Goal: Communication & Community: Answer question/provide support

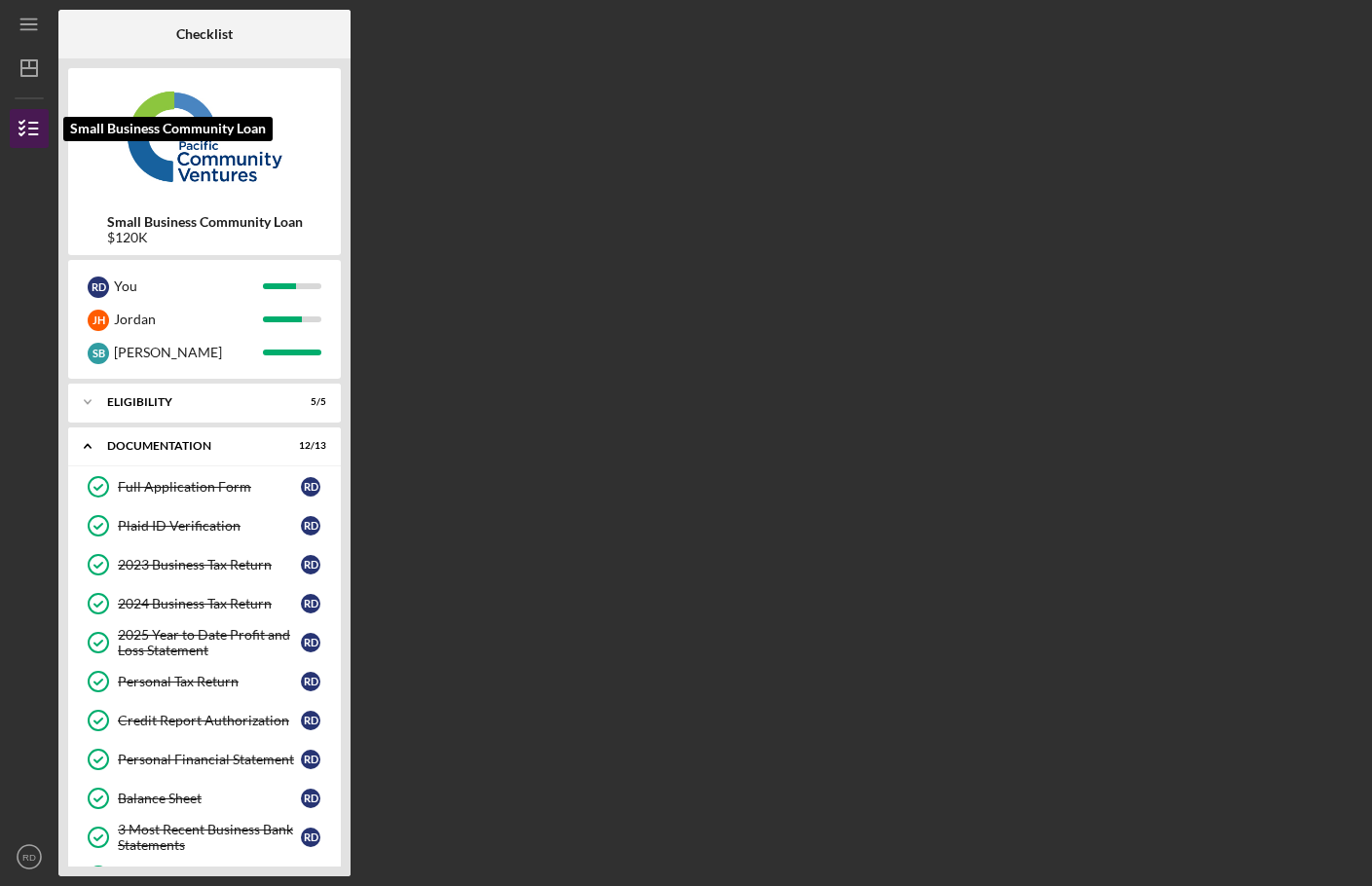
click at [19, 131] on icon "button" at bounding box center [29, 128] width 49 height 49
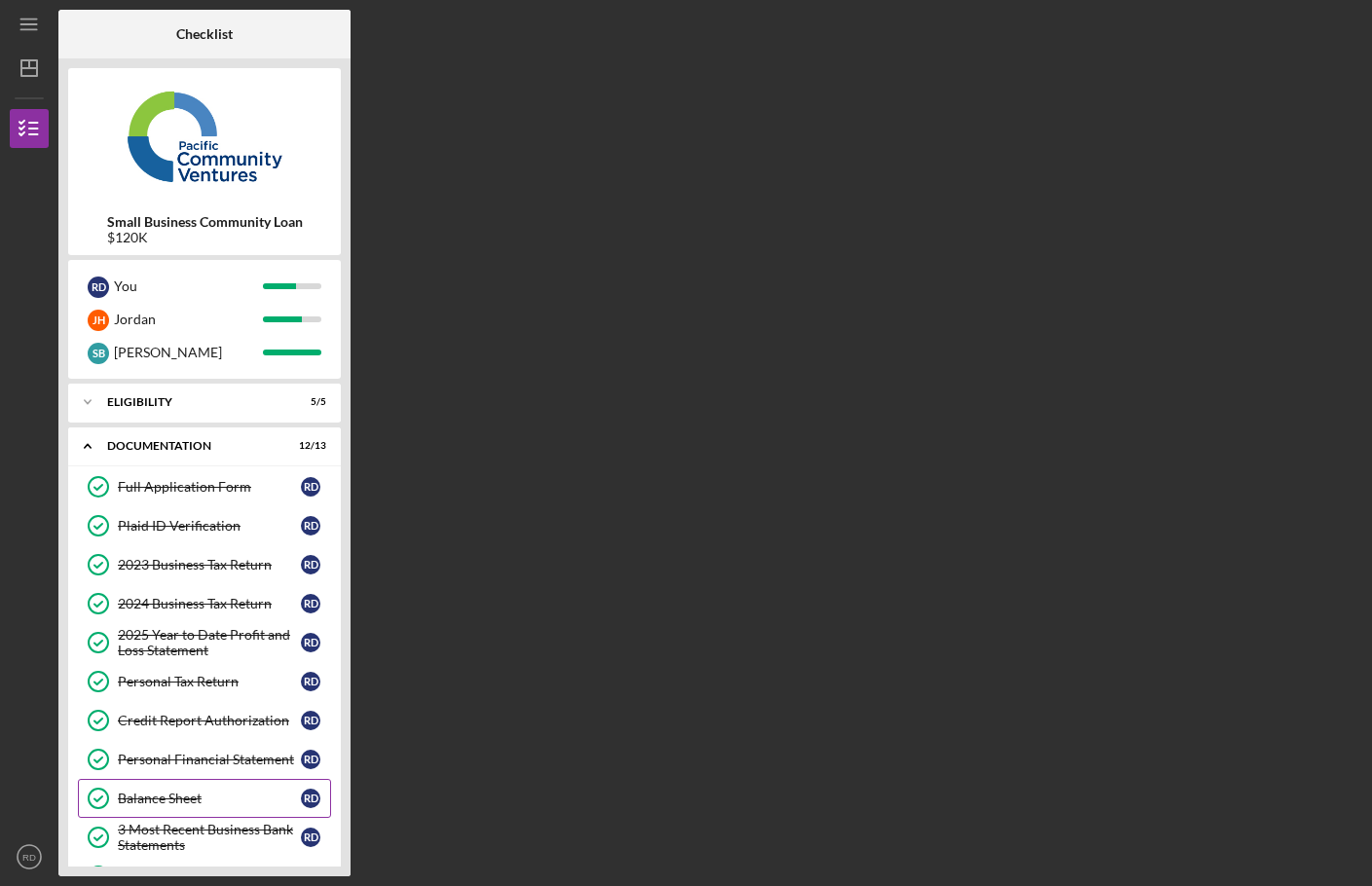
scroll to position [214, 0]
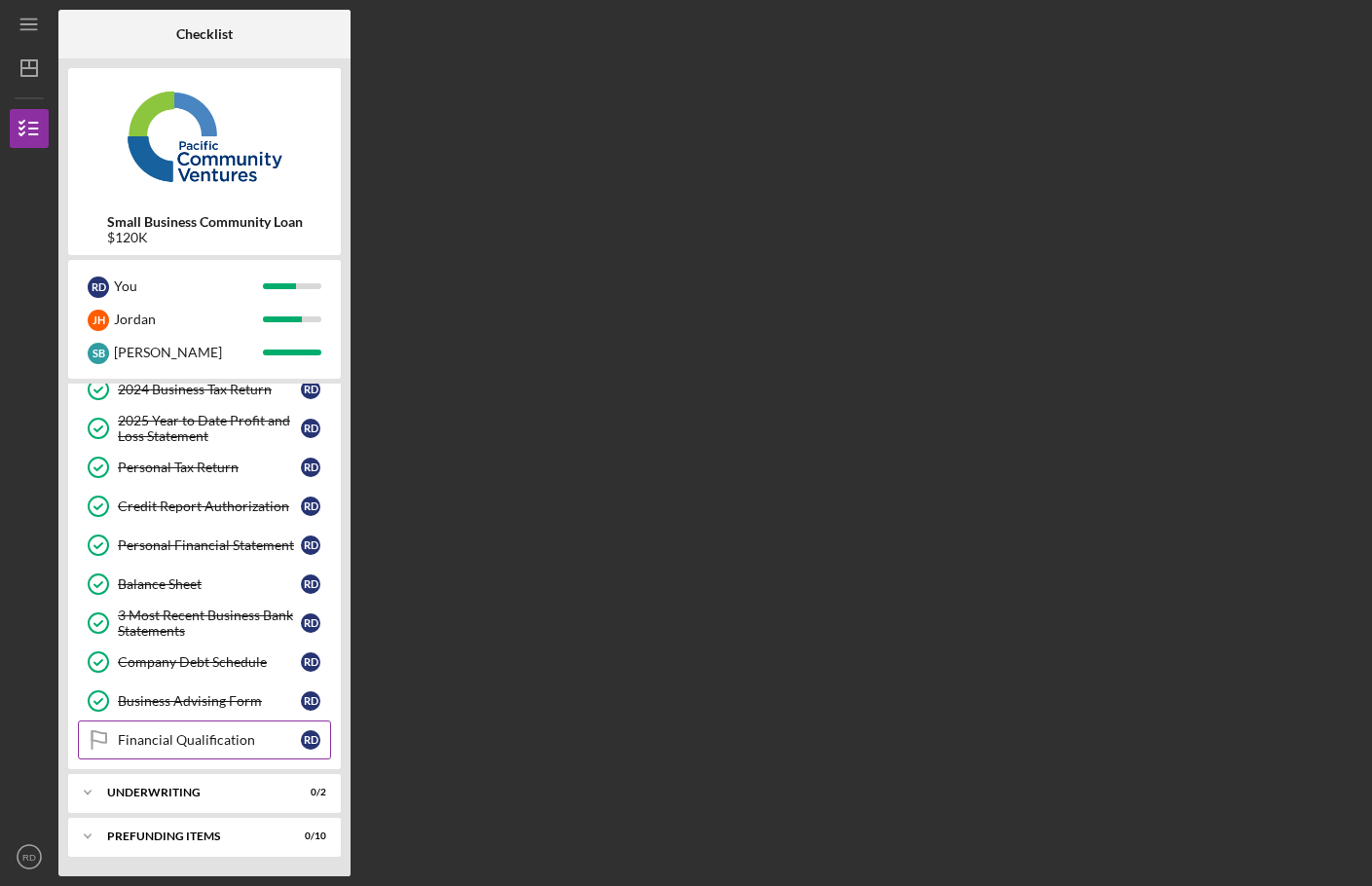
click at [194, 740] on div "Financial Qualification" at bounding box center [209, 740] width 184 height 16
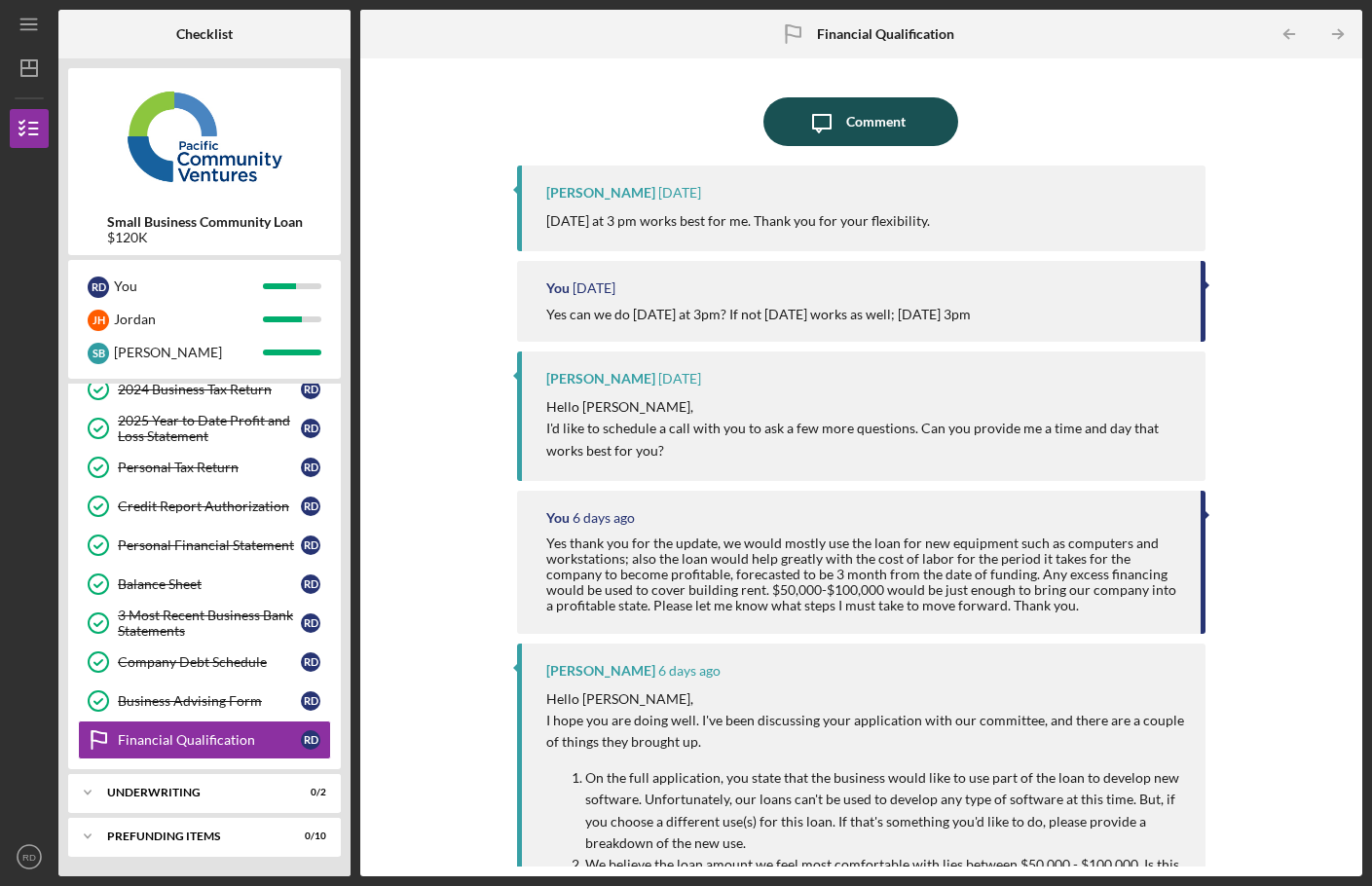
click at [868, 130] on div "Comment" at bounding box center [876, 121] width 60 height 49
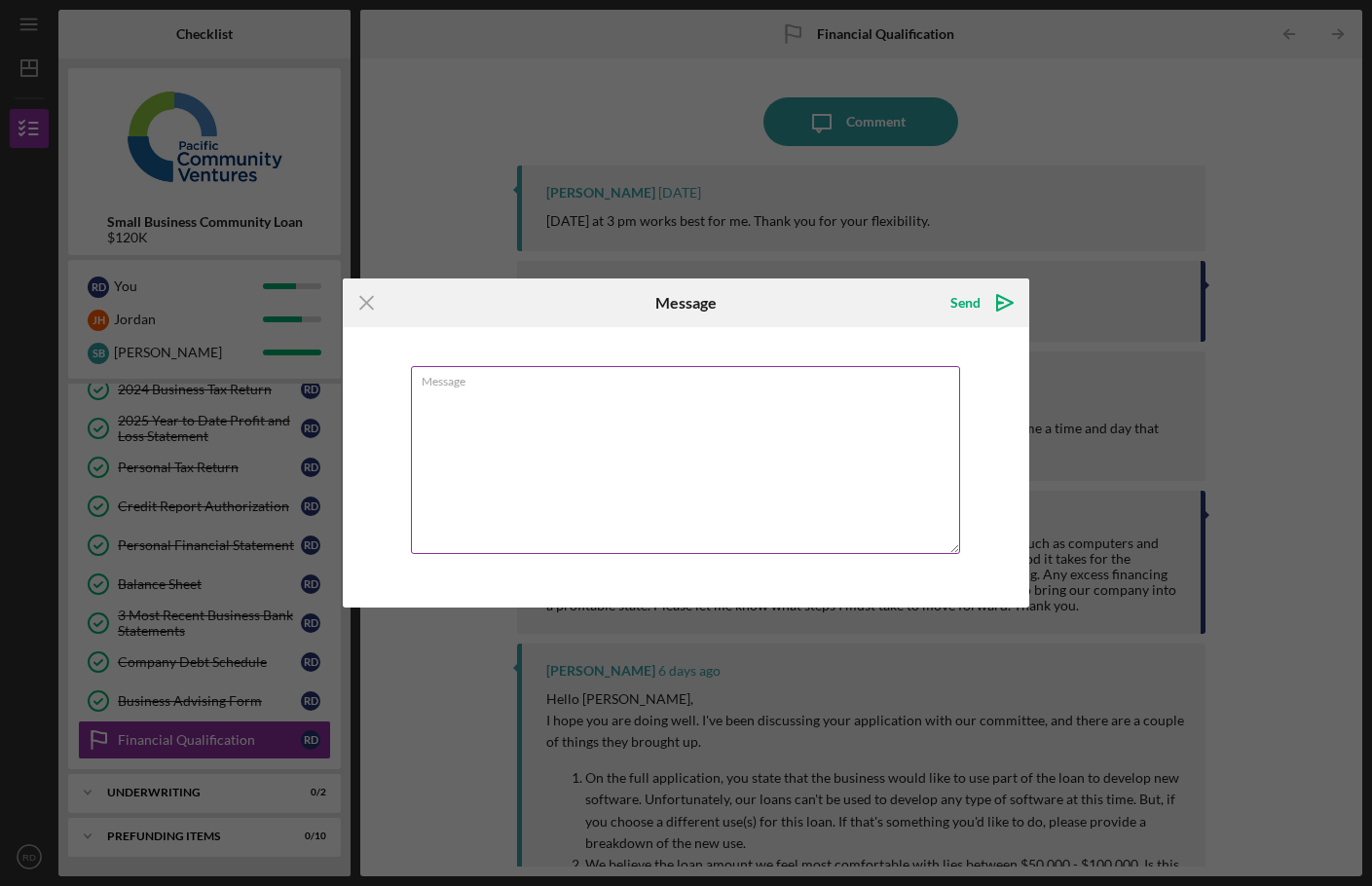
click at [664, 401] on textarea "Message" at bounding box center [686, 459] width 550 height 188
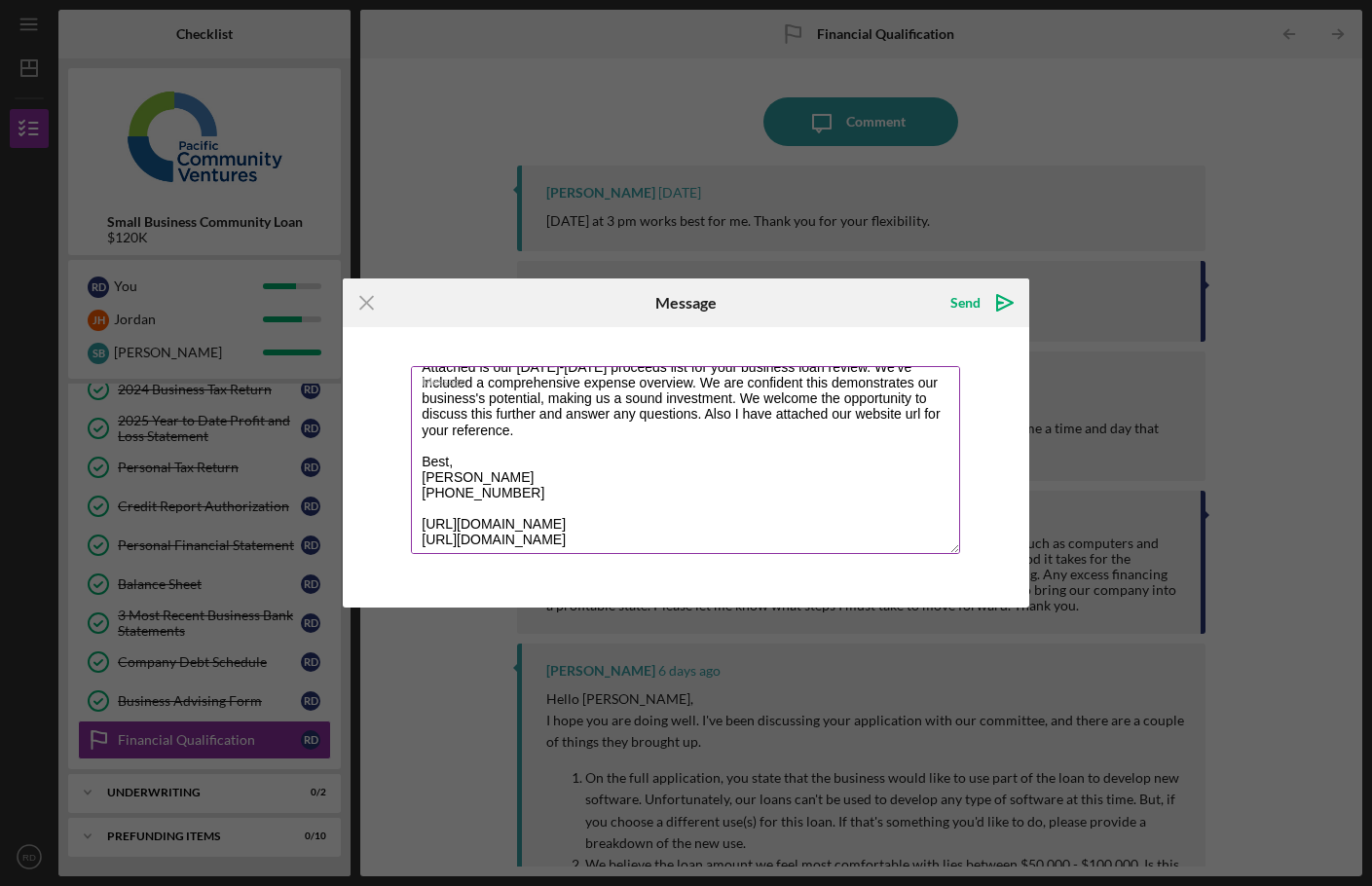
scroll to position [63, 0]
type textarea "Hi [PERSON_NAME], Attached is our [DATE]-[DATE] proceeds list for your business…"
click at [1004, 298] on icon "Icon/icon-invite-send" at bounding box center [1004, 303] width 49 height 49
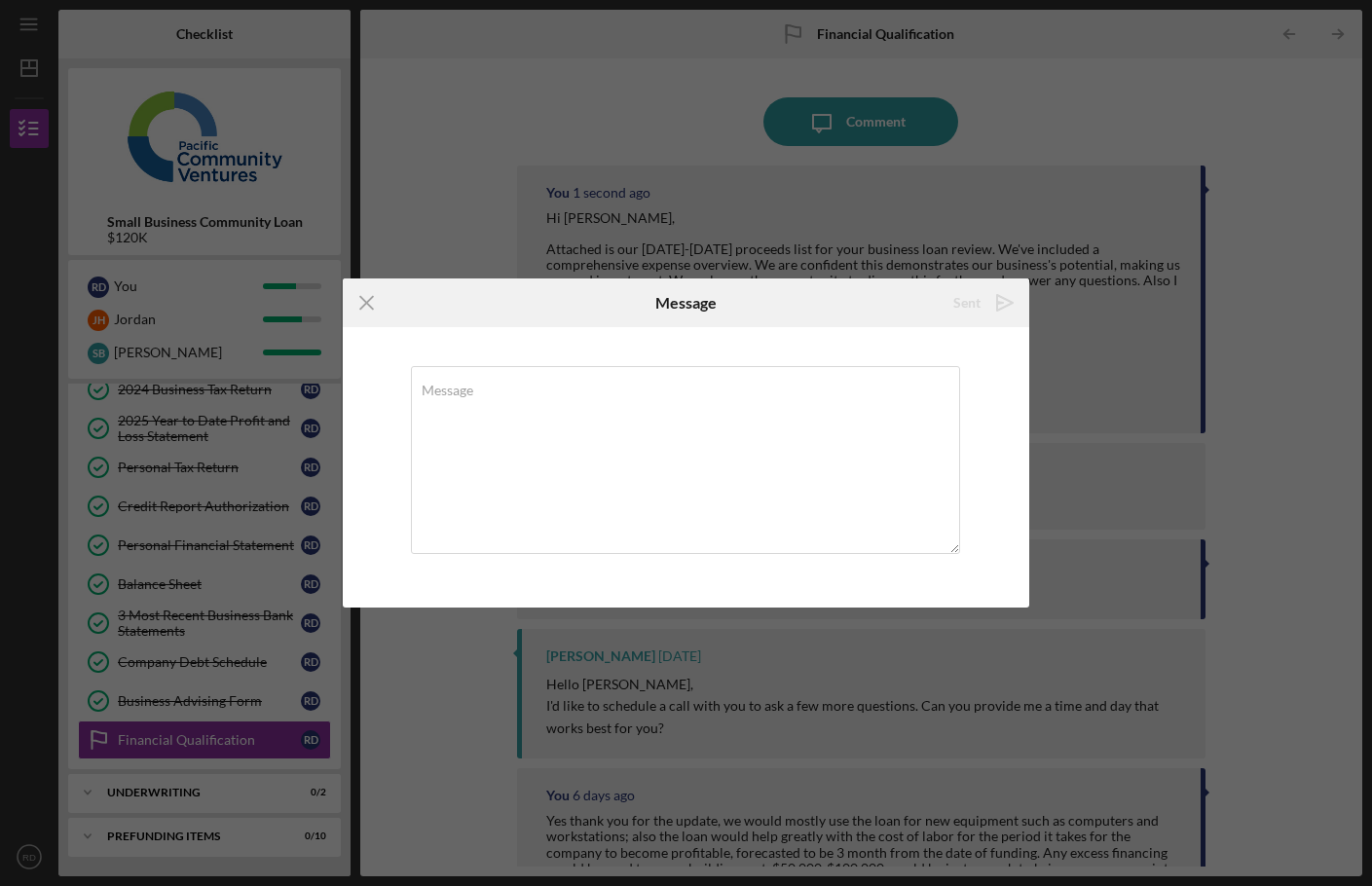
scroll to position [0, 0]
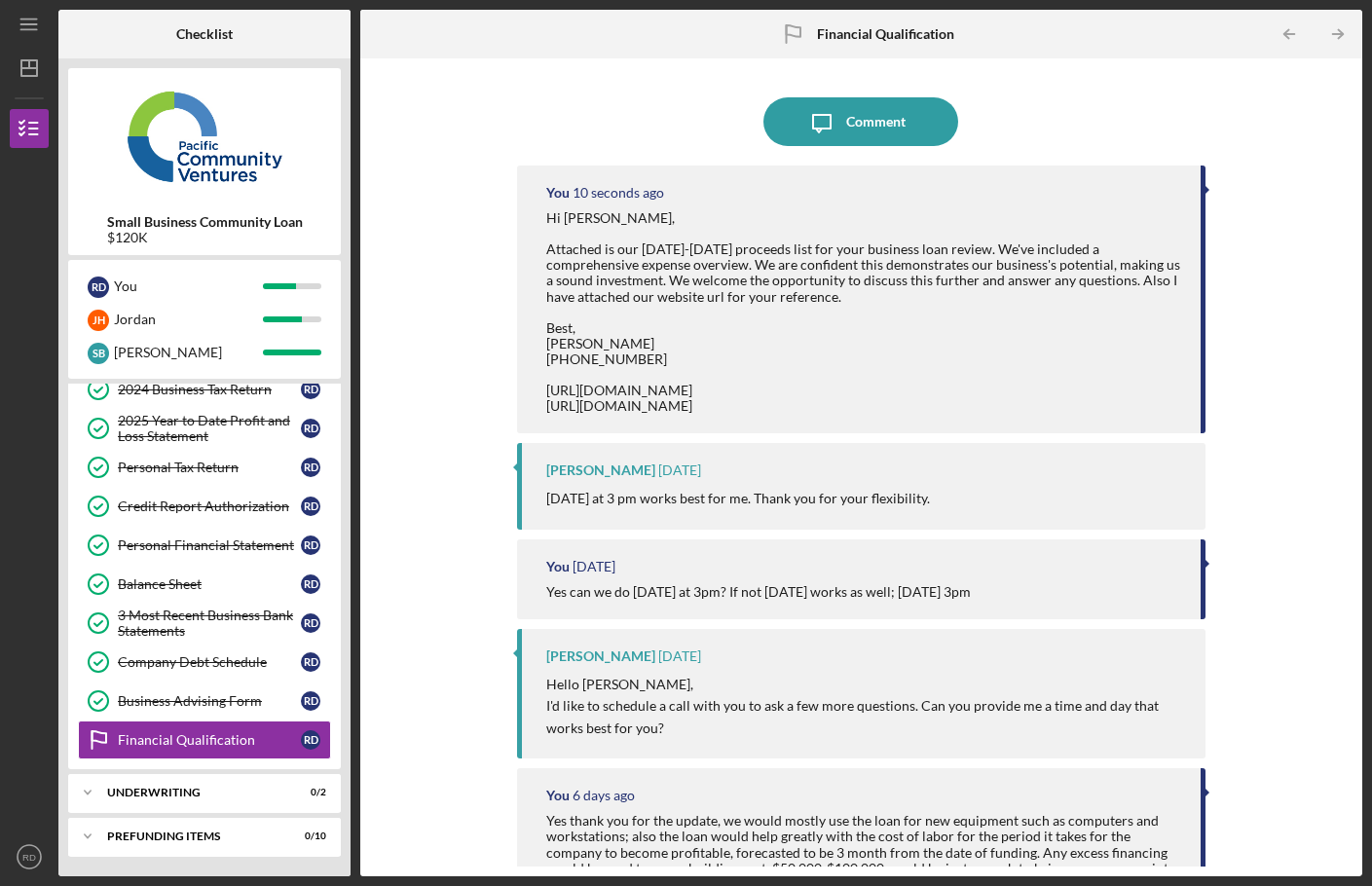
click at [1204, 190] on div at bounding box center [1206, 190] width 5 height 10
click at [205, 140] on img at bounding box center [204, 137] width 273 height 117
click at [148, 406] on link "2024 Business Tax Return 2024 Business Tax Return R D" at bounding box center [204, 389] width 253 height 39
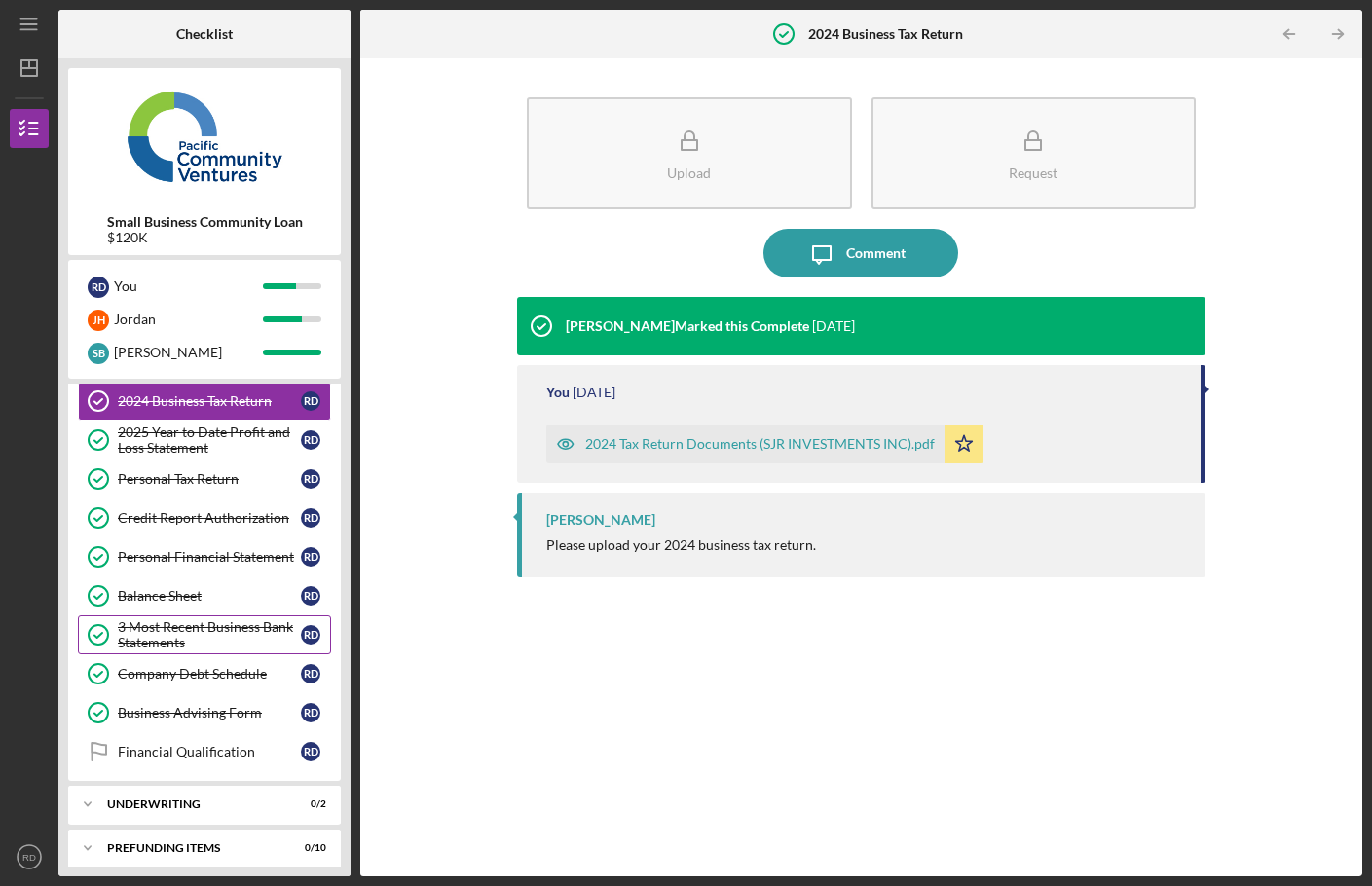
scroll to position [214, 0]
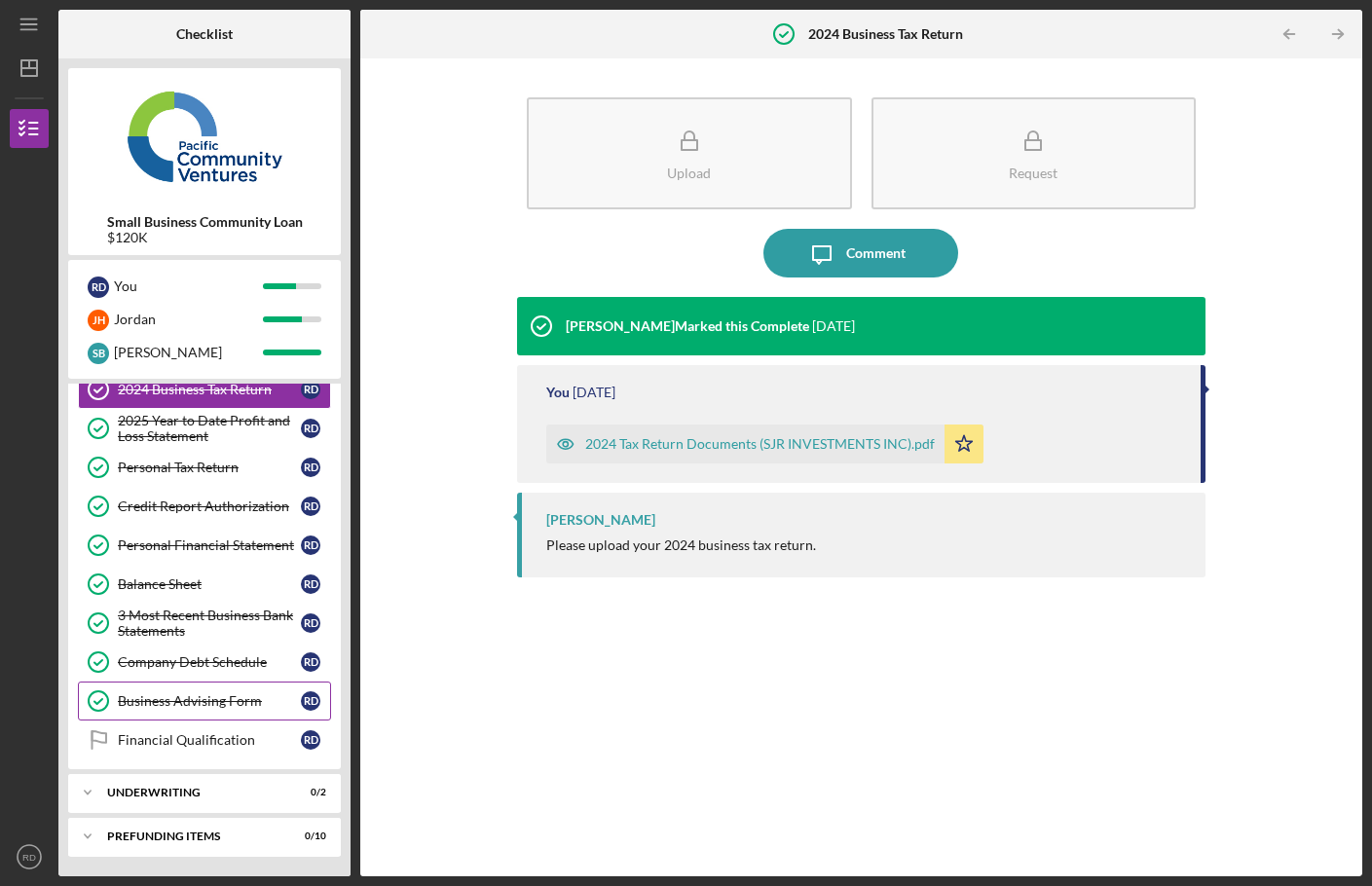
click at [205, 698] on div "Business Advising Form" at bounding box center [209, 701] width 184 height 16
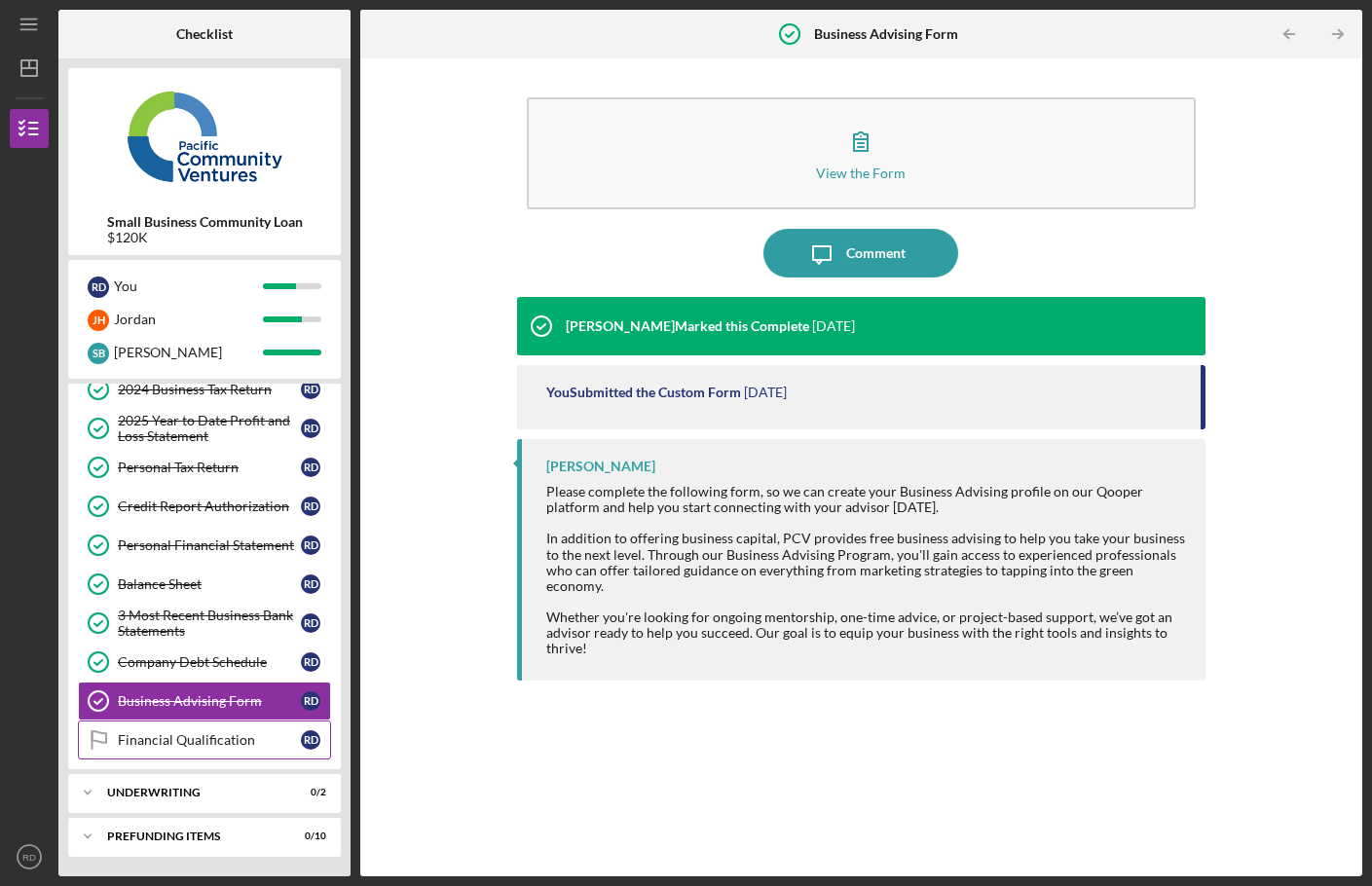
click at [220, 742] on div "Financial Qualification" at bounding box center [209, 740] width 184 height 16
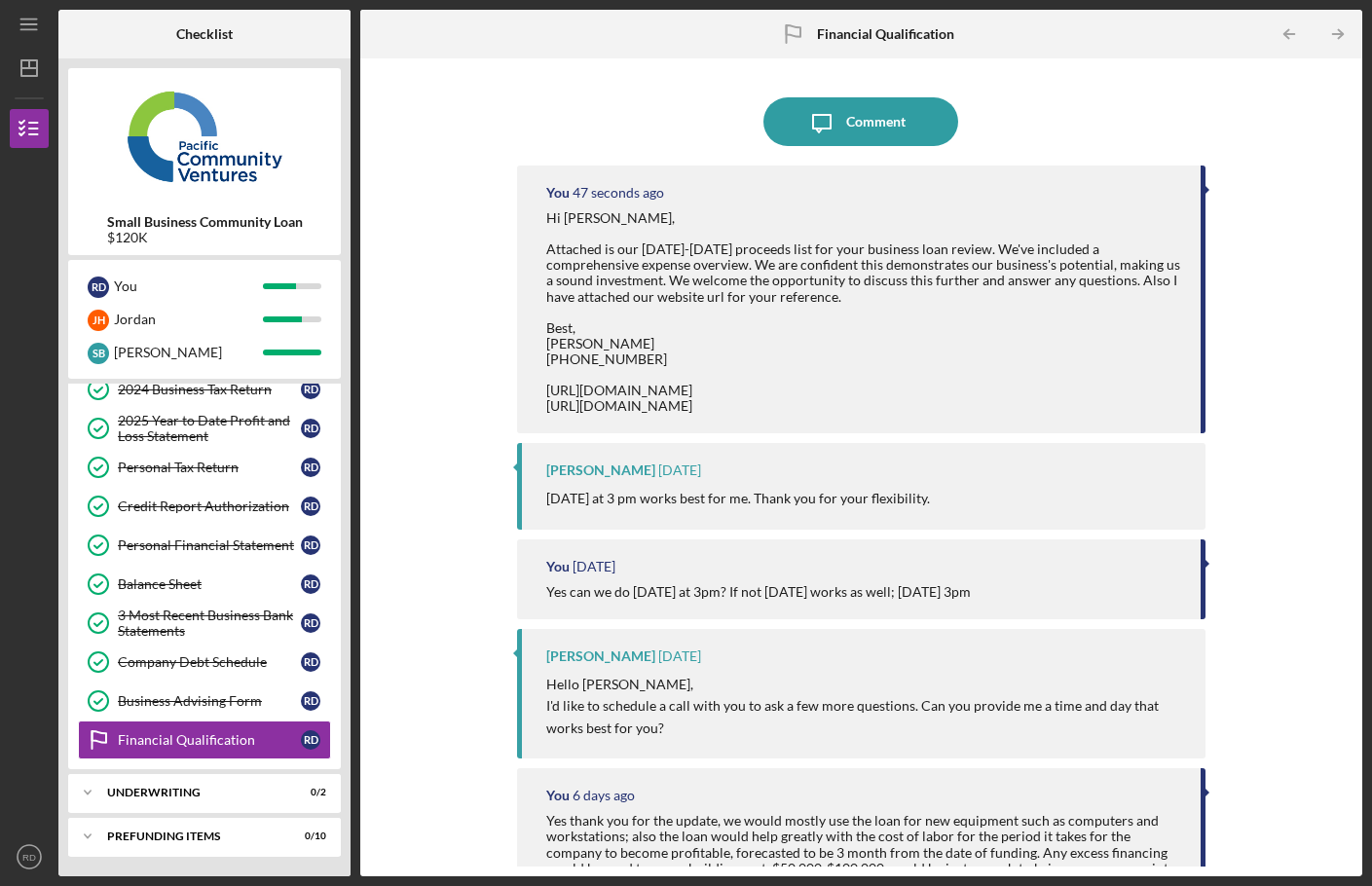
click at [795, 31] on icon "Financial Qualification" at bounding box center [792, 34] width 49 height 49
click at [810, 29] on icon "Financial Qualification" at bounding box center [792, 34] width 49 height 49
click at [829, 31] on b "Financial Qualification" at bounding box center [885, 35] width 137 height 16
click at [23, 20] on line "button" at bounding box center [29, 20] width 16 height 0
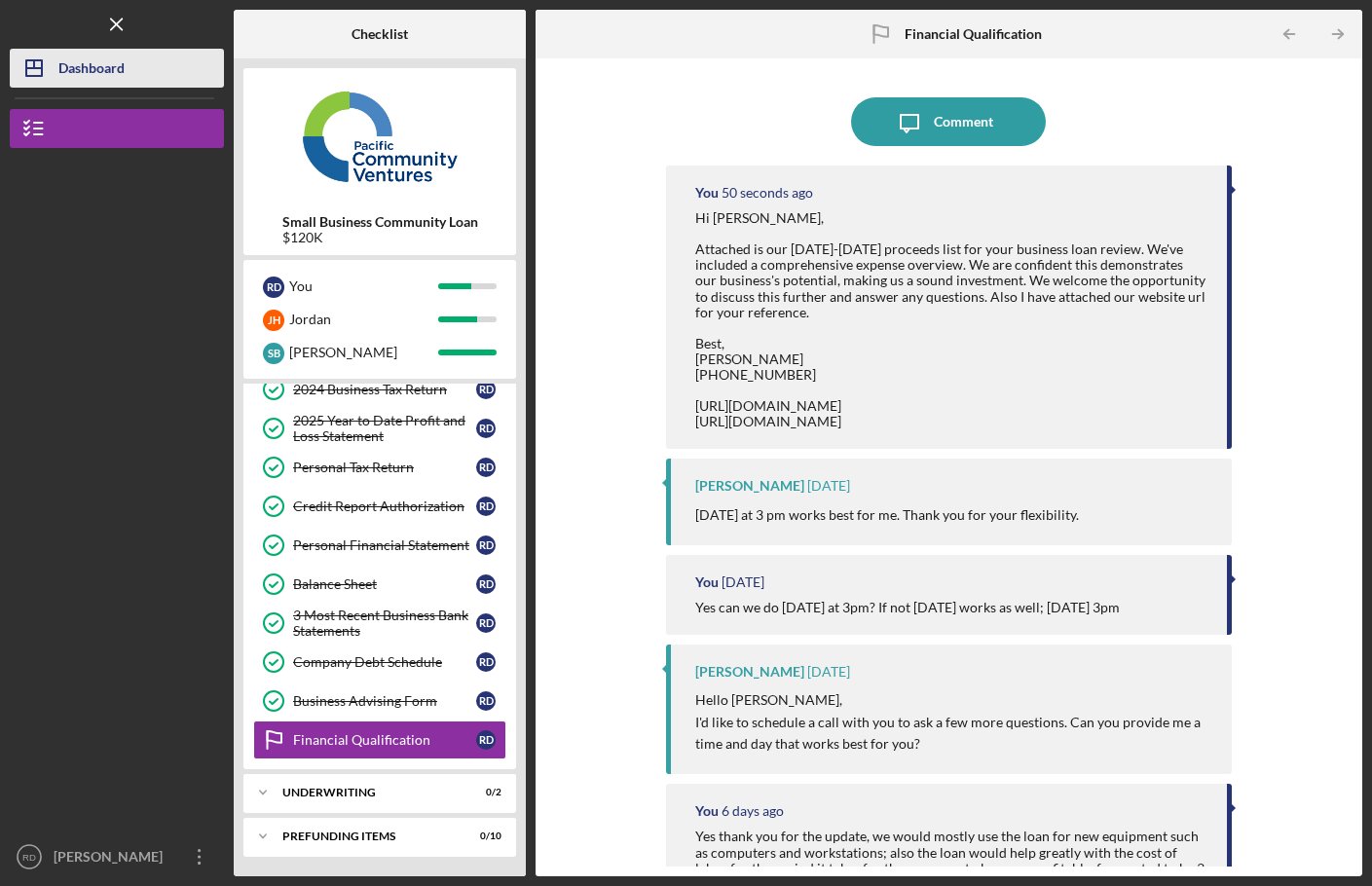
click at [58, 63] on button "Icon/Dashboard Dashboard" at bounding box center [117, 67] width 214 height 39
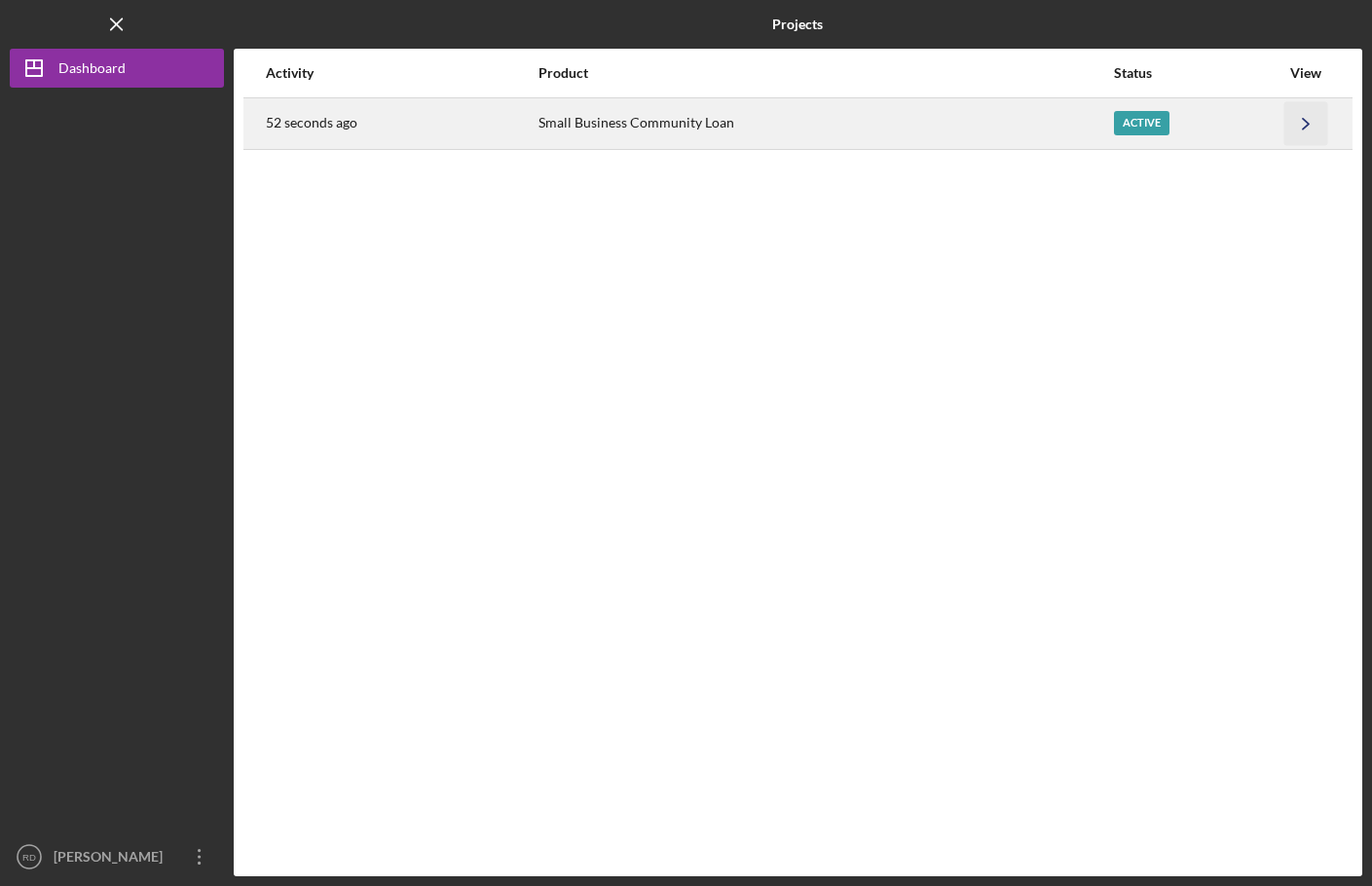
click at [1285, 125] on icon "Icon/Navigate" at bounding box center [1307, 123] width 44 height 44
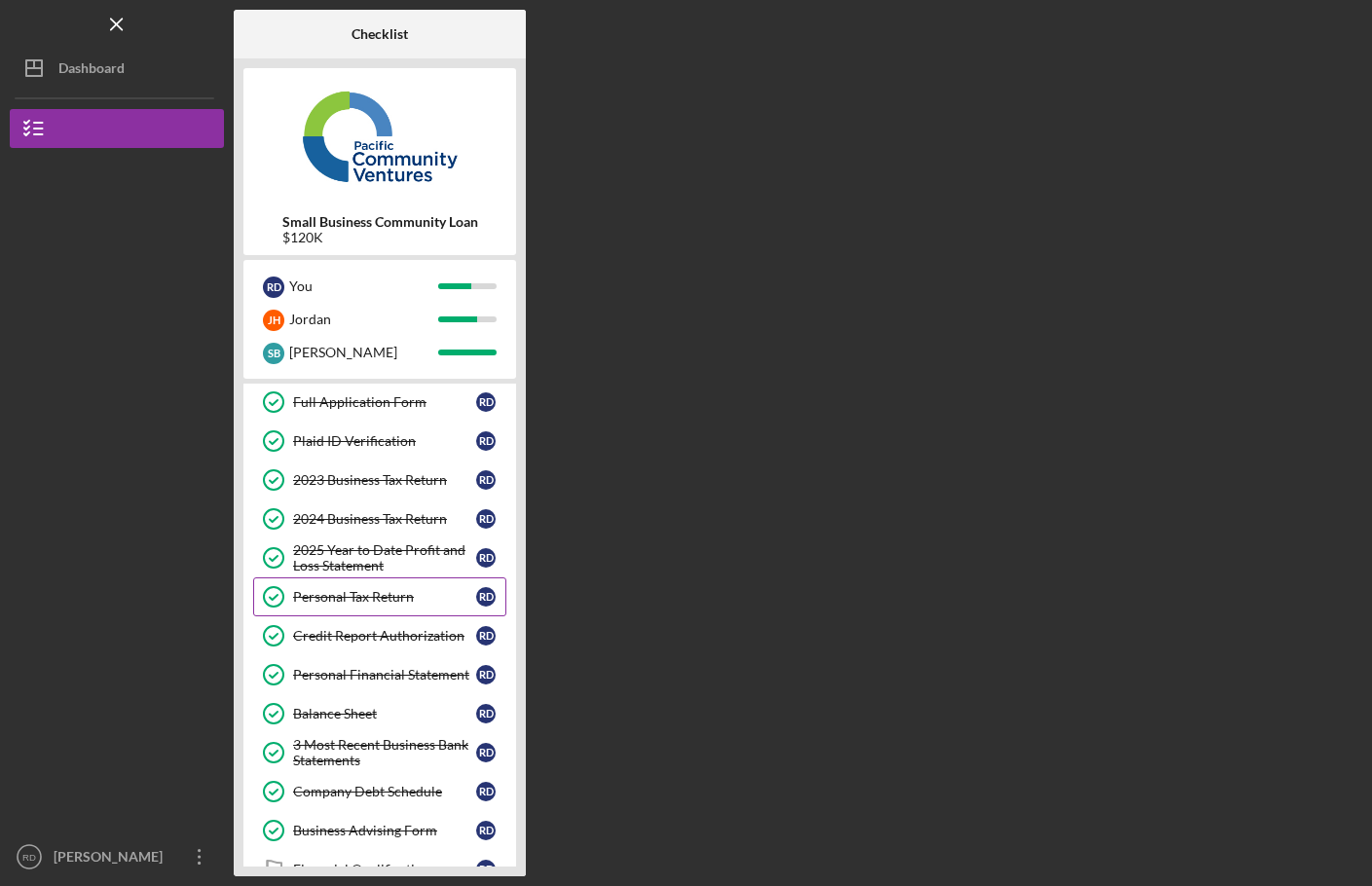
scroll to position [214, 0]
